Goal: Information Seeking & Learning: Find specific fact

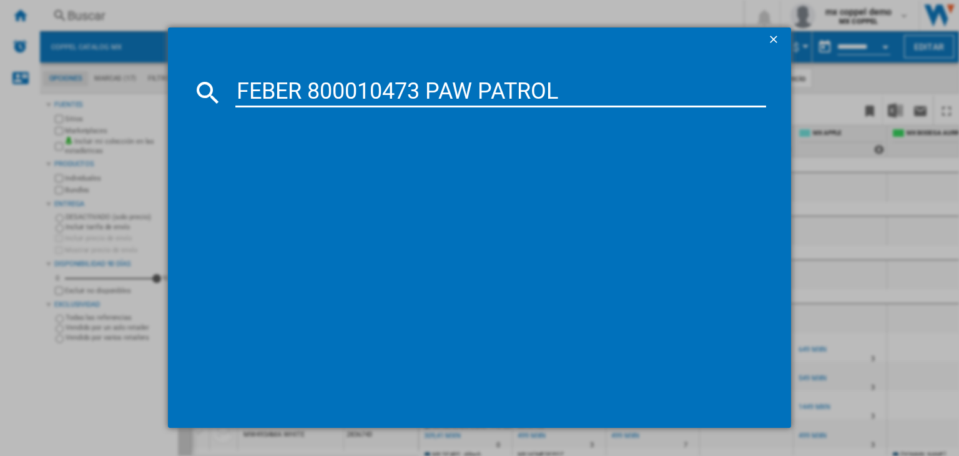
type input "FEBER 800010473 PAW PATROL"
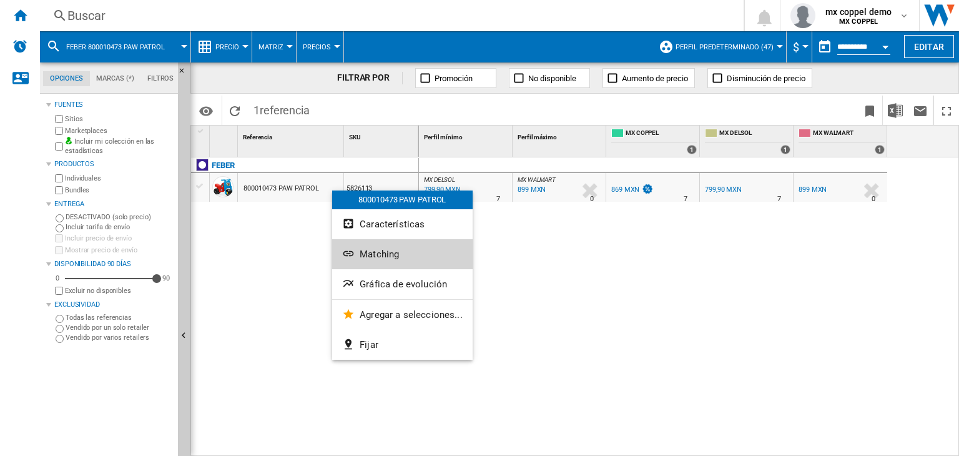
click at [364, 252] on span "Matching" at bounding box center [379, 253] width 39 height 11
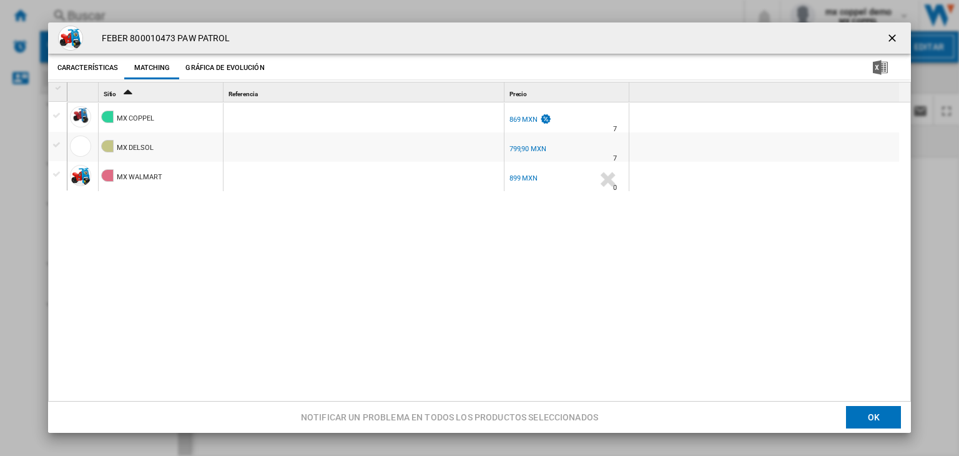
click at [220, 37] on h4 "FEBER 800010473 PAW PATROL" at bounding box center [162, 38] width 135 height 12
click at [218, 36] on h4 "FEBER 800010473 PAW PATROL" at bounding box center [162, 38] width 135 height 12
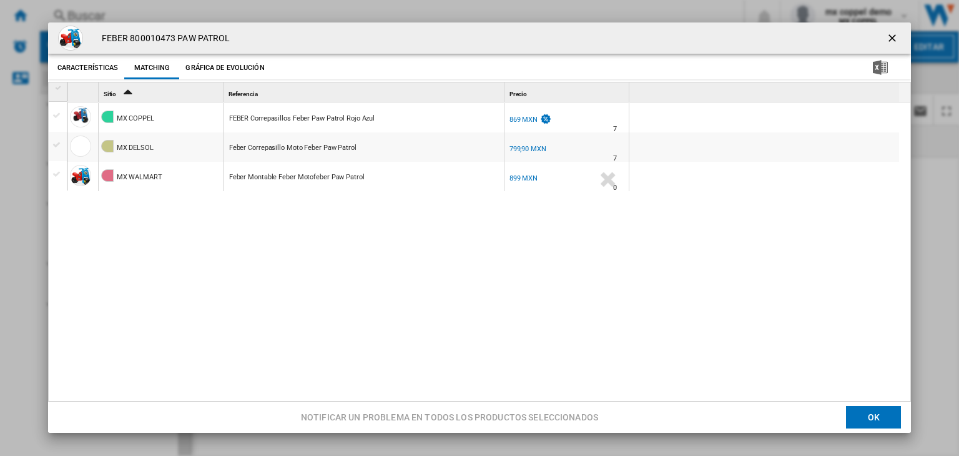
click at [218, 36] on h4 "FEBER 800010473 PAW PATROL" at bounding box center [162, 38] width 135 height 12
copy div "FEBER 800010473 PAW PATROL Características Matching Gráfica de evolución price …"
click at [17, 15] on div "FEBER 800010473 PAW PATROL Características Matching Gráfica de evolución price …" at bounding box center [479, 227] width 959 height 455
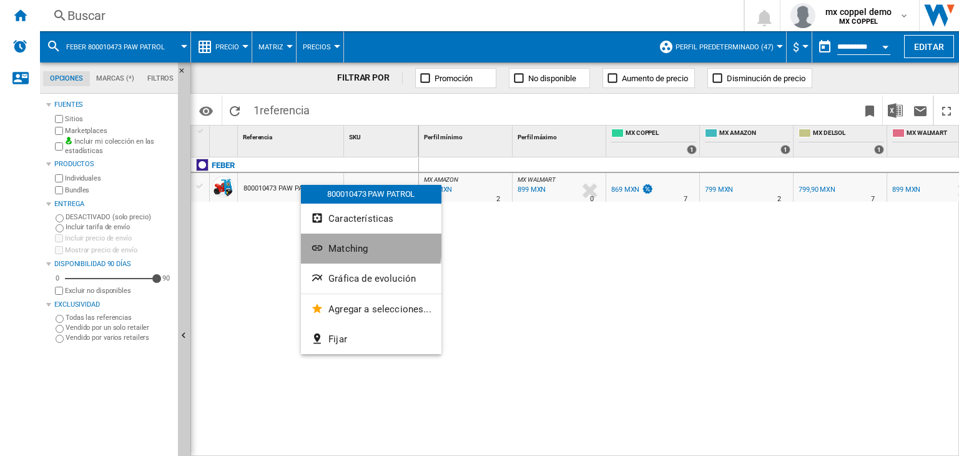
drag, startPoint x: 345, startPoint y: 180, endPoint x: 332, endPoint y: 238, distance: 58.8
click at [332, 238] on button "Matching" at bounding box center [371, 248] width 140 height 30
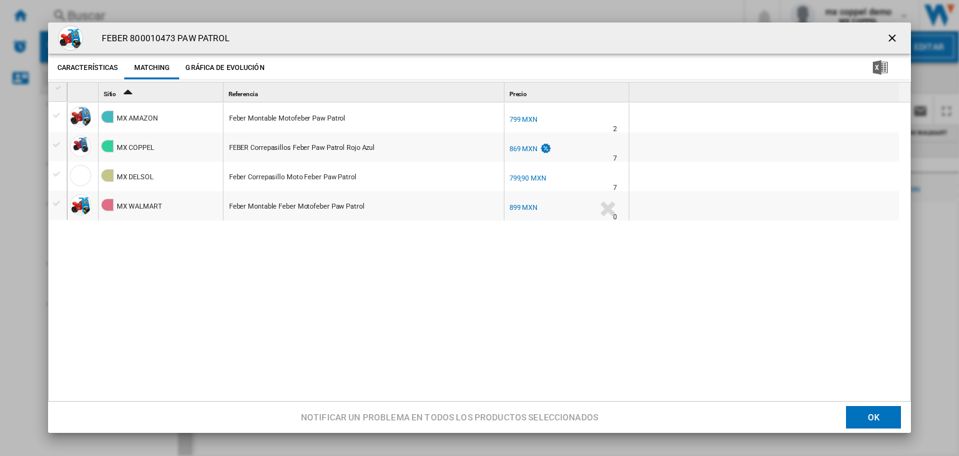
click at [403, 244] on div "MX AMAZON Feber Montable Motofeber Paw Patrol MX AMAZON -1.0 % 799 MXN % N/A 2 …" at bounding box center [486, 252] width 838 height 300
